Goal: Task Accomplishment & Management: Complete application form

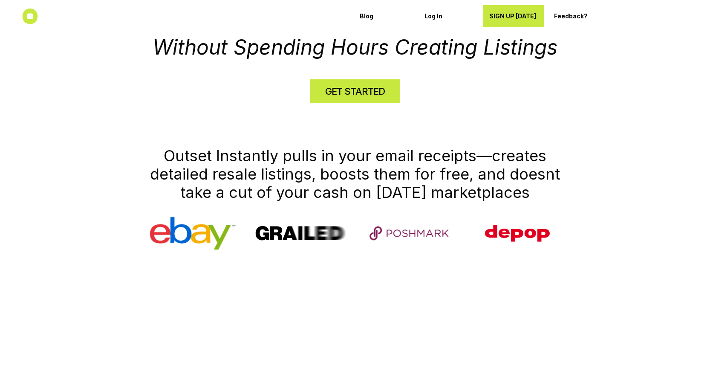
scroll to position [337, 0]
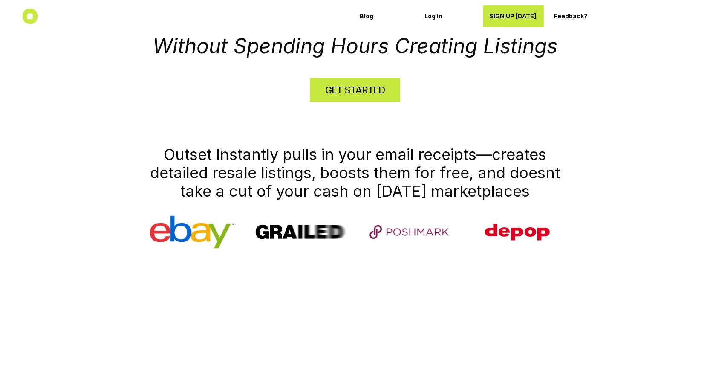
click at [384, 89] on h4 "GET STARTED" at bounding box center [355, 89] width 60 height 13
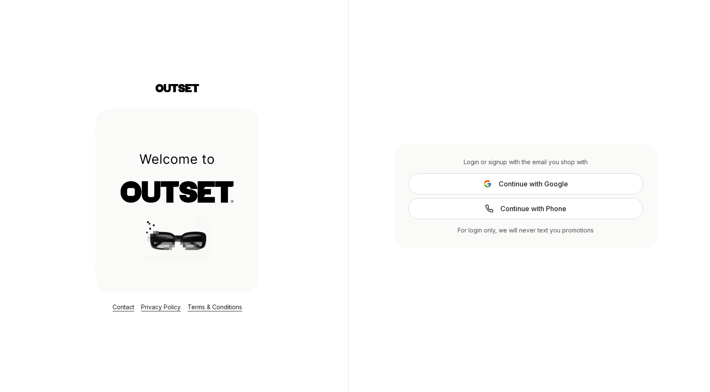
click at [514, 206] on span "Continue with Phone" at bounding box center [533, 208] width 66 height 10
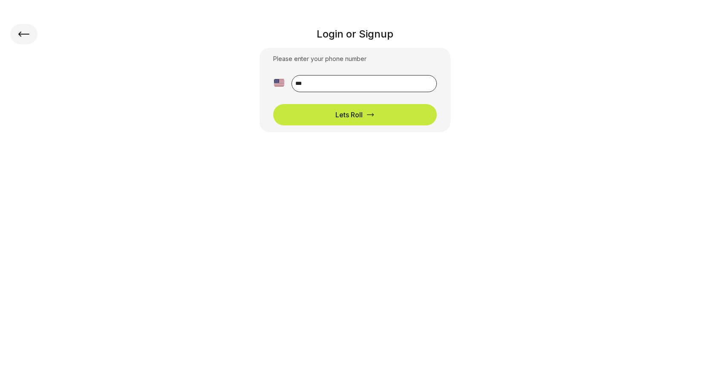
click at [387, 83] on input "**" at bounding box center [363, 83] width 145 height 17
type input "**********"
click at [381, 110] on button "Lets Roll" at bounding box center [355, 114] width 164 height 21
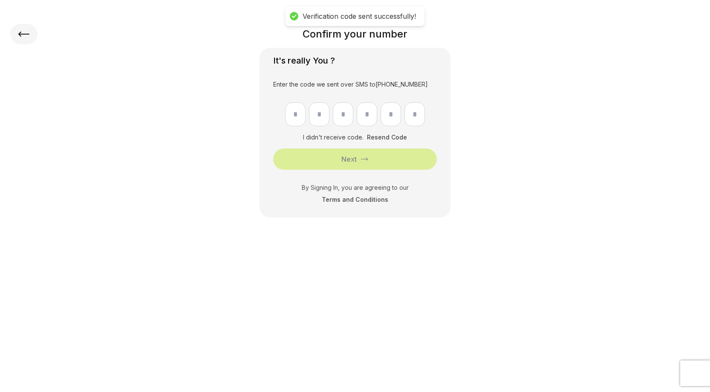
scroll to position [0, 0]
click at [298, 117] on input "text" at bounding box center [295, 114] width 20 height 24
type input "*"
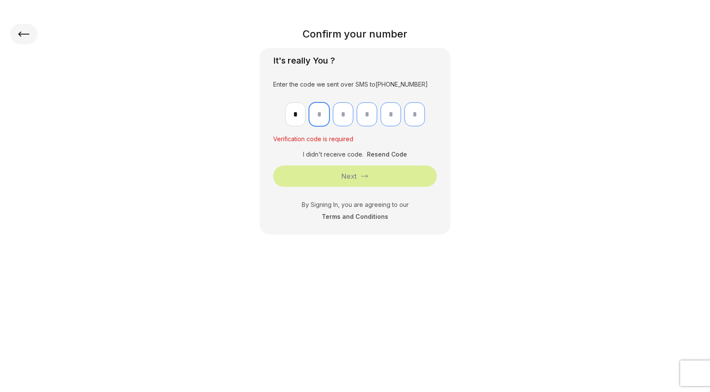
type input "*"
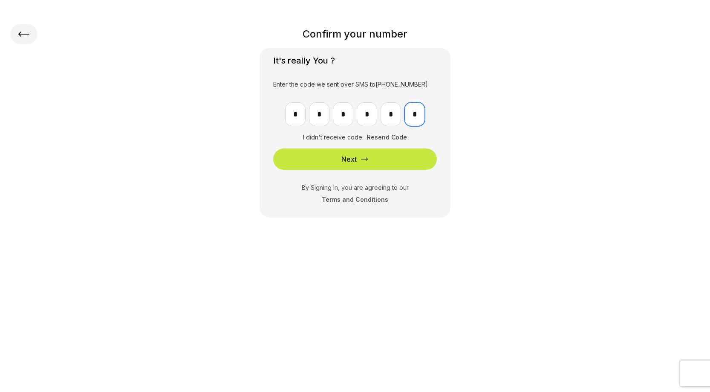
type input "*"
click at [323, 165] on button "Next" at bounding box center [355, 158] width 164 height 21
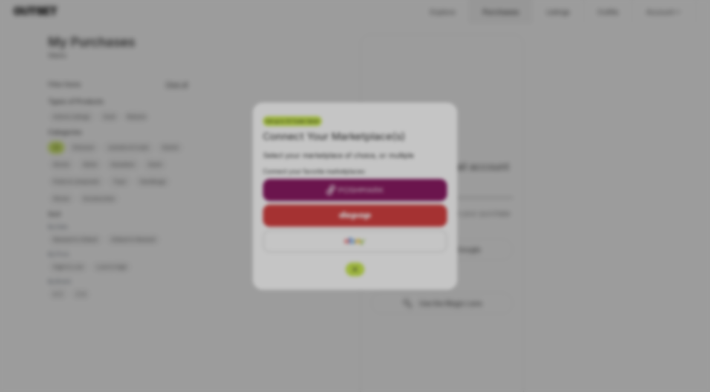
click at [592, 170] on div at bounding box center [355, 196] width 710 height 392
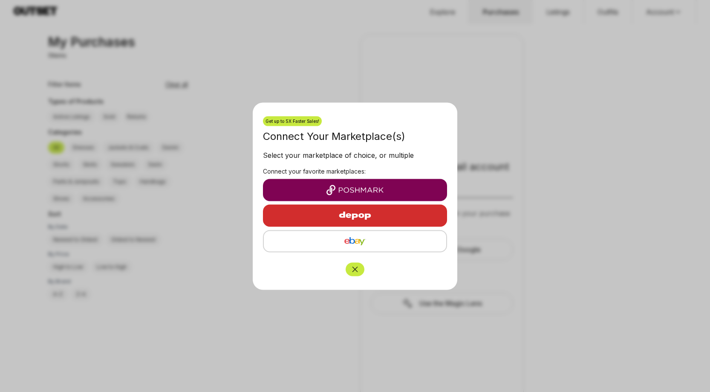
click at [393, 193] on img "button" at bounding box center [355, 189] width 170 height 10
click at [377, 190] on img "button" at bounding box center [355, 189] width 170 height 10
click at [389, 244] on img "button" at bounding box center [355, 241] width 169 height 10
click at [300, 185] on img "button" at bounding box center [355, 189] width 170 height 10
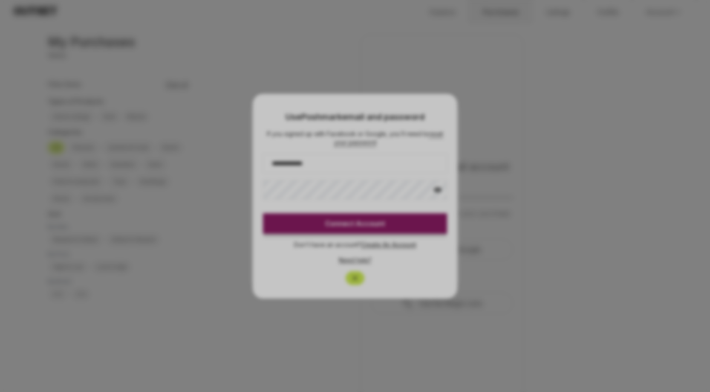
type input "**********"
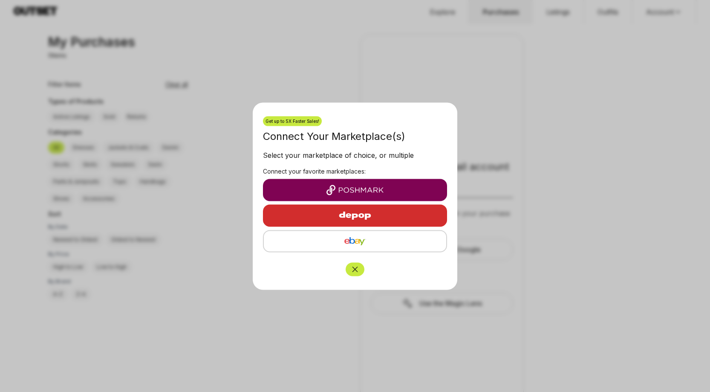
click at [361, 185] on img "button" at bounding box center [355, 189] width 170 height 10
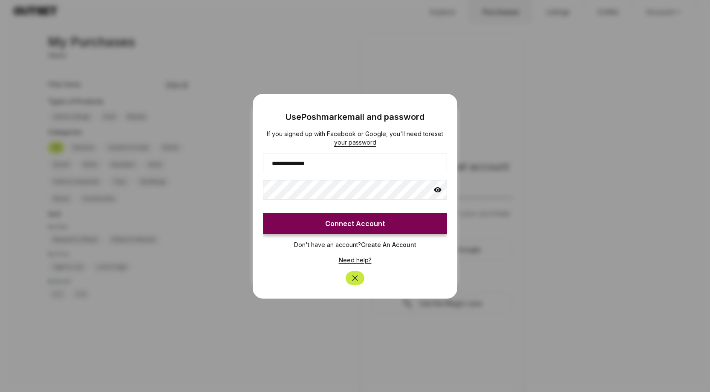
type input "**********"
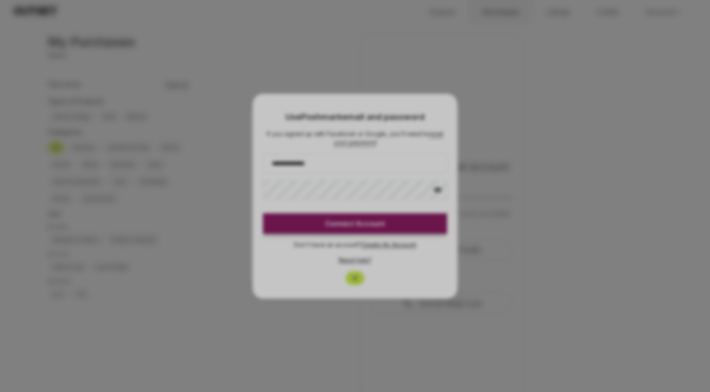
click at [406, 191] on div at bounding box center [355, 196] width 710 height 392
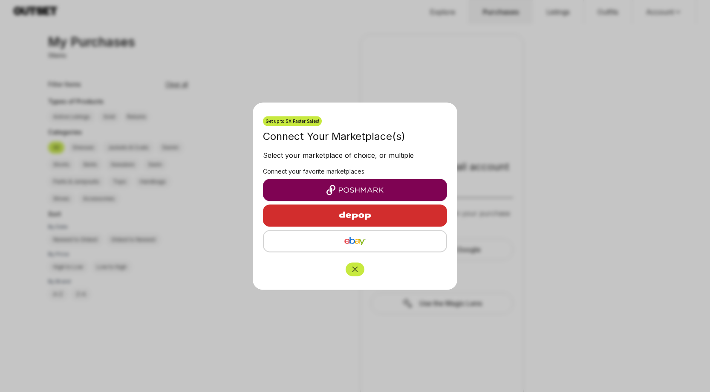
click at [350, 189] on img "button" at bounding box center [355, 189] width 170 height 10
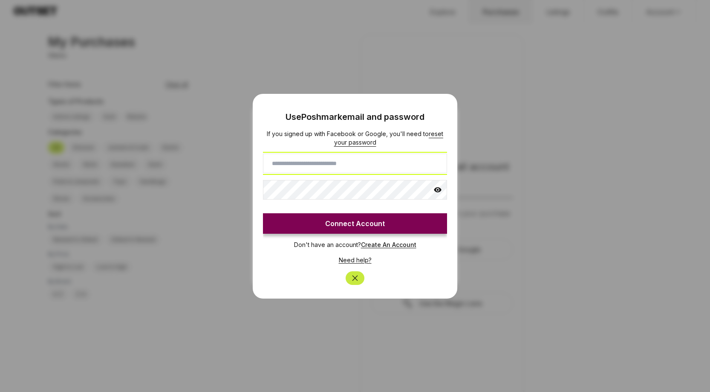
click at [330, 167] on input at bounding box center [355, 163] width 184 height 20
type input "**********"
click at [329, 225] on body "My Purchases Explore Purchases Listings Outfits Account Profile Sign out My Pur…" at bounding box center [355, 196] width 710 height 392
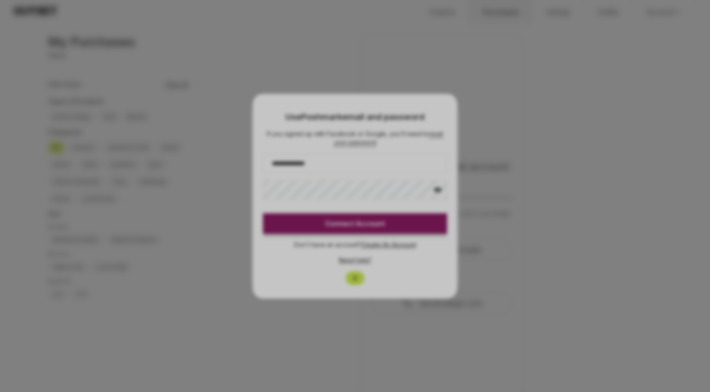
click at [329, 225] on div at bounding box center [355, 196] width 710 height 392
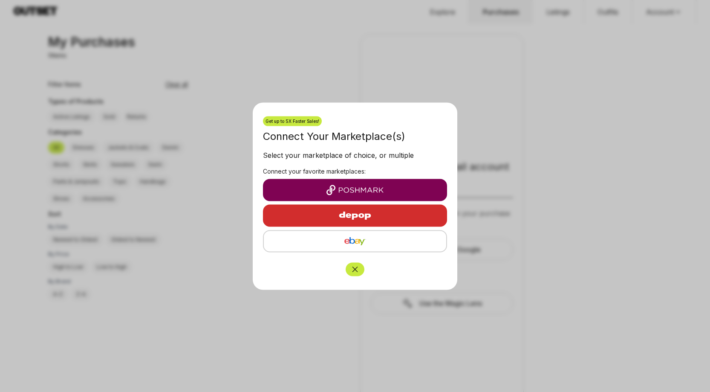
click at [368, 190] on img "button" at bounding box center [355, 189] width 170 height 10
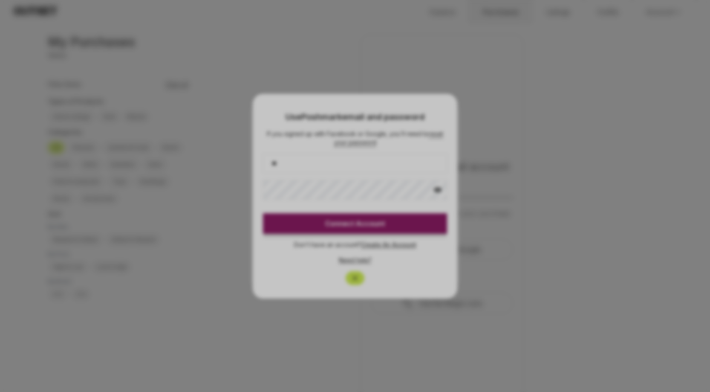
type input "*"
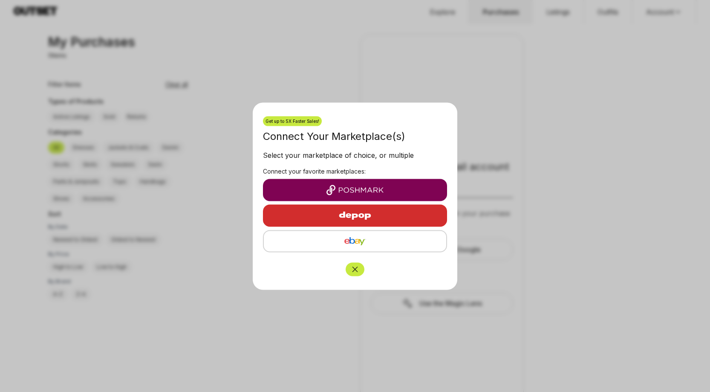
click at [351, 190] on img "button" at bounding box center [355, 189] width 170 height 10
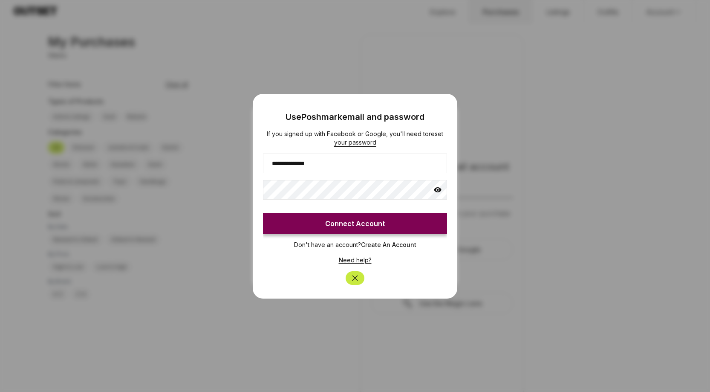
type input "**********"
click at [332, 224] on button "Connect Account" at bounding box center [355, 223] width 184 height 20
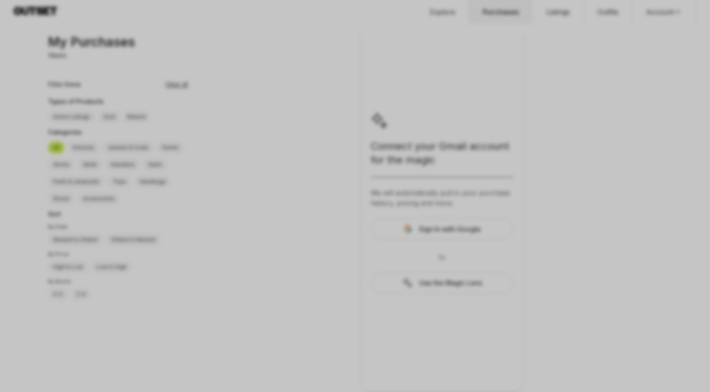
scroll to position [20, 0]
